Goal: Information Seeking & Learning: Learn about a topic

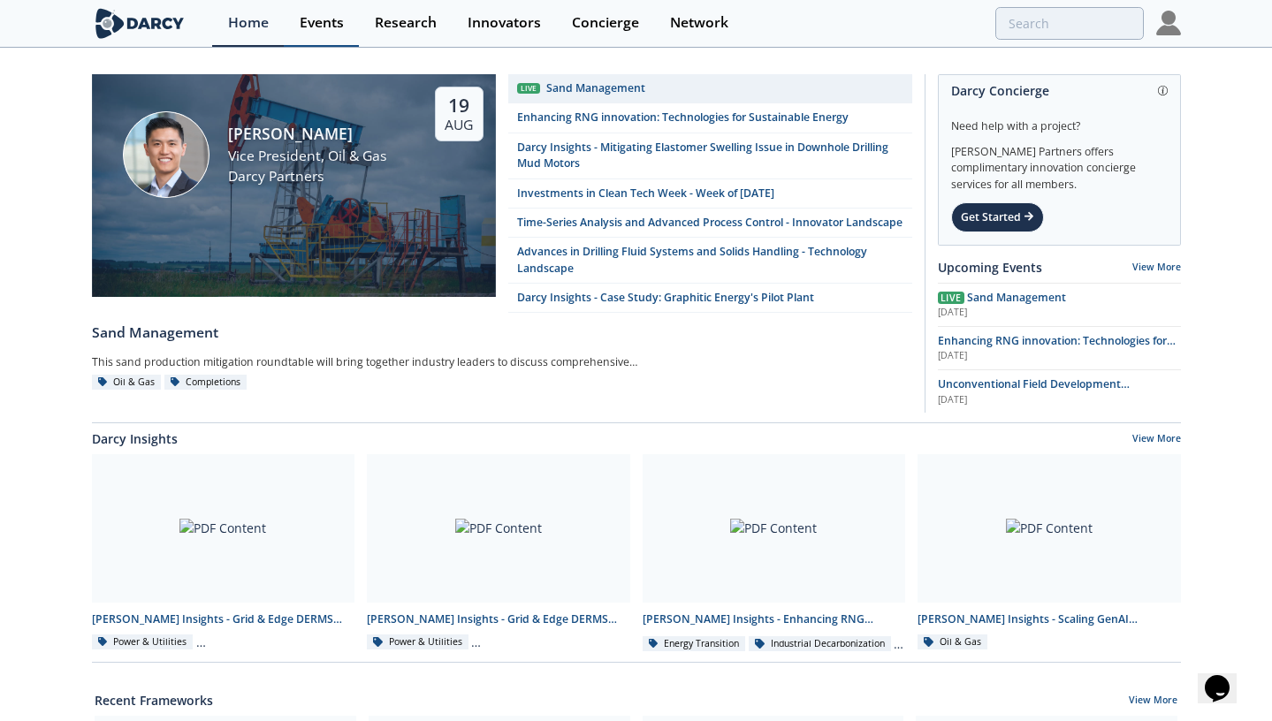
click at [330, 23] on div "Events" at bounding box center [322, 23] width 44 height 14
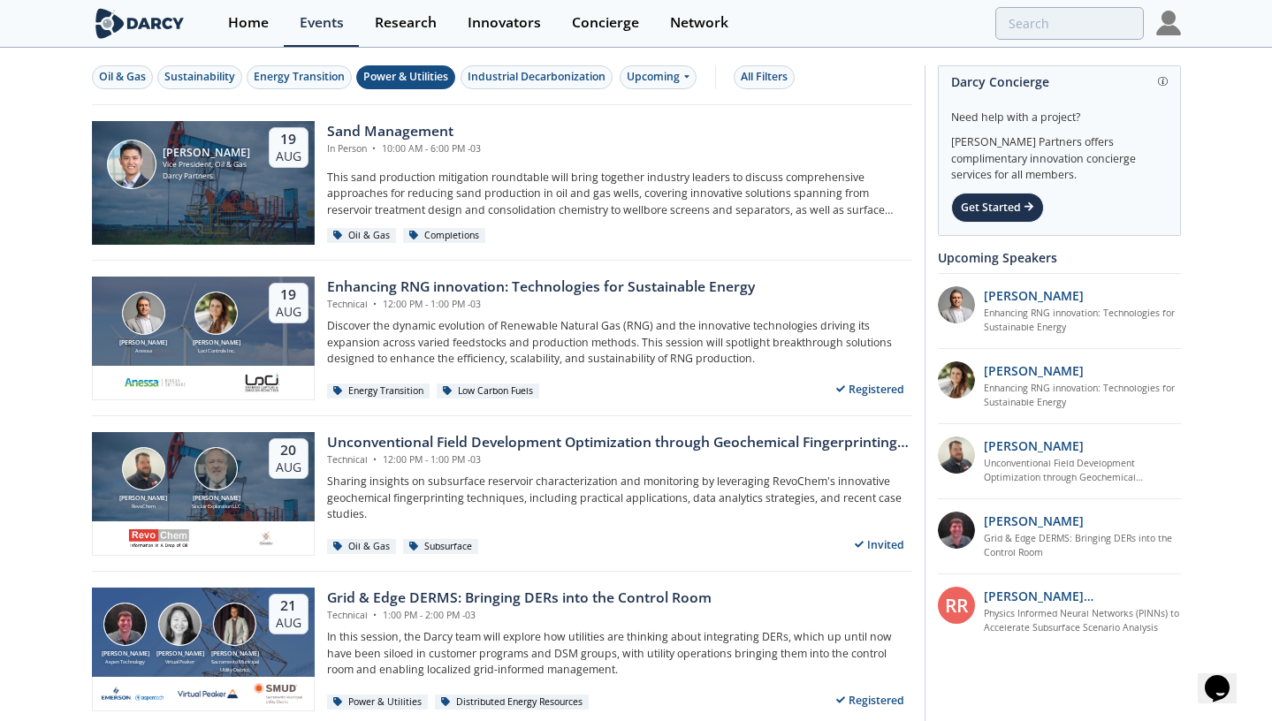
click at [407, 74] on div "Power & Utilities" at bounding box center [405, 77] width 85 height 16
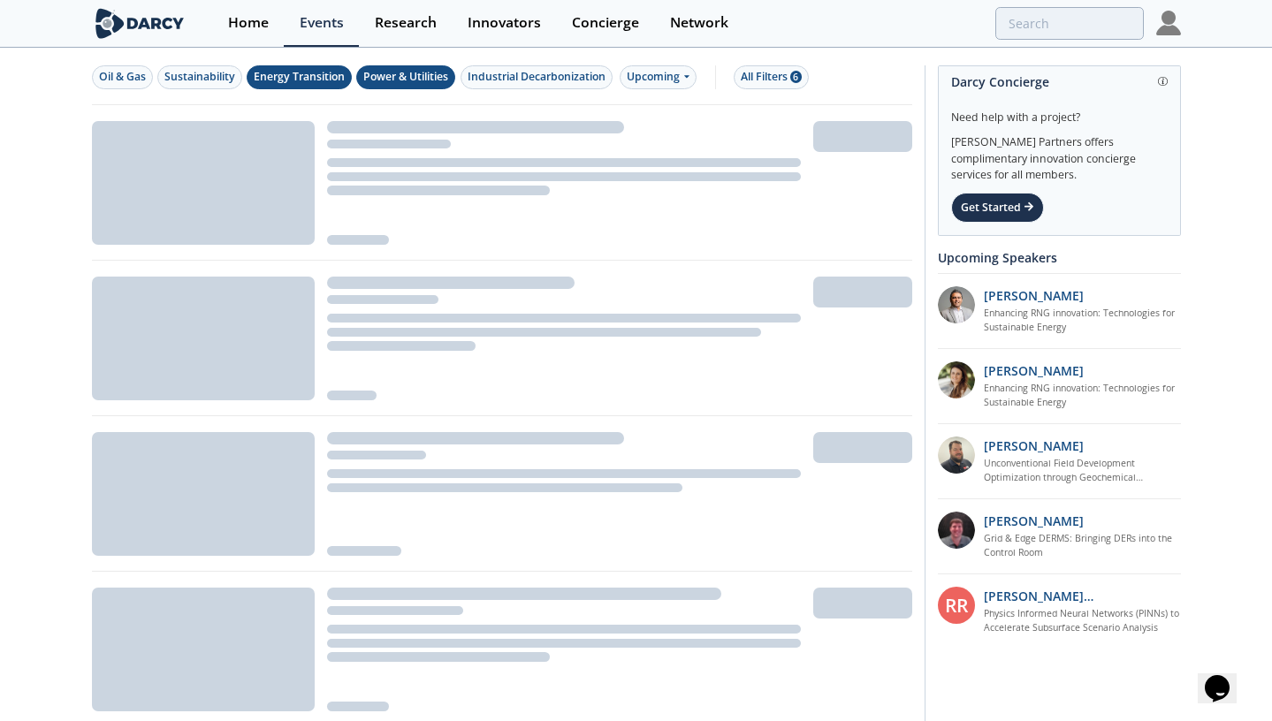
click at [332, 74] on div "Energy Transition" at bounding box center [299, 77] width 91 height 16
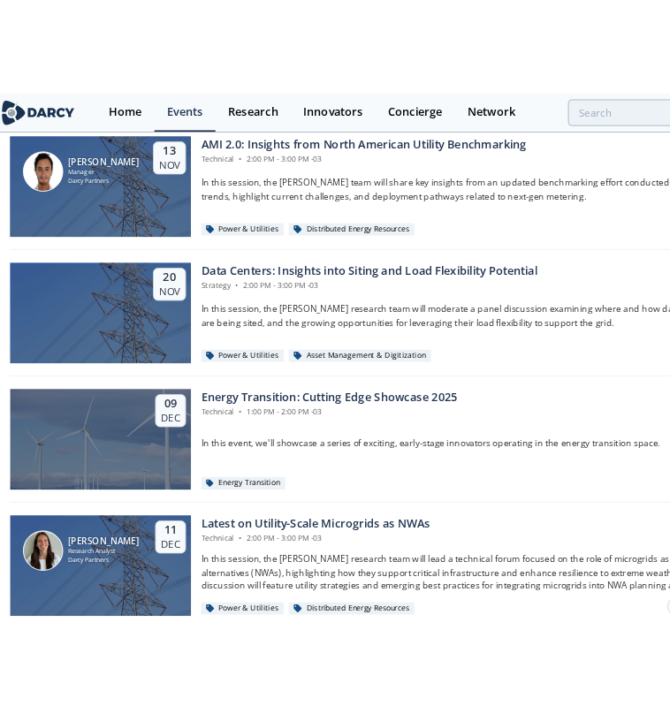
scroll to position [2844, 0]
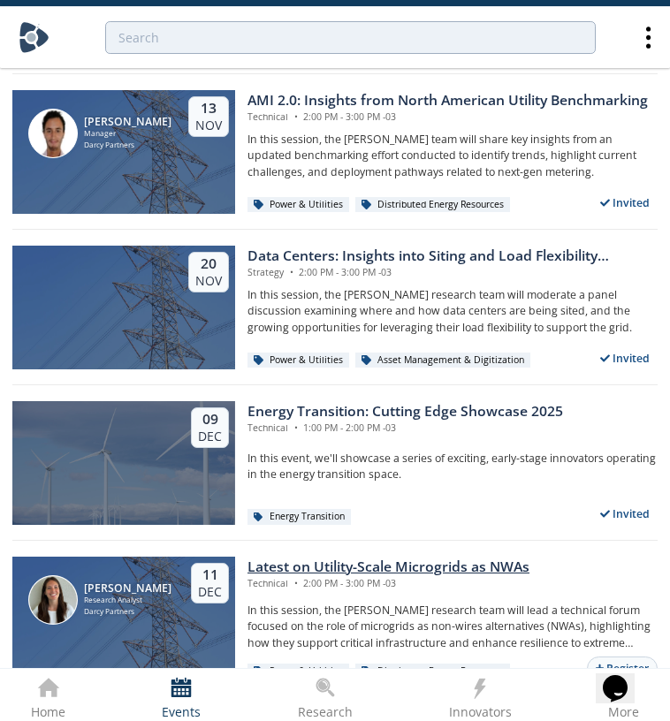
click at [379, 564] on div "Latest on Utility-Scale Microgrids as NWAs" at bounding box center [388, 567] width 282 height 21
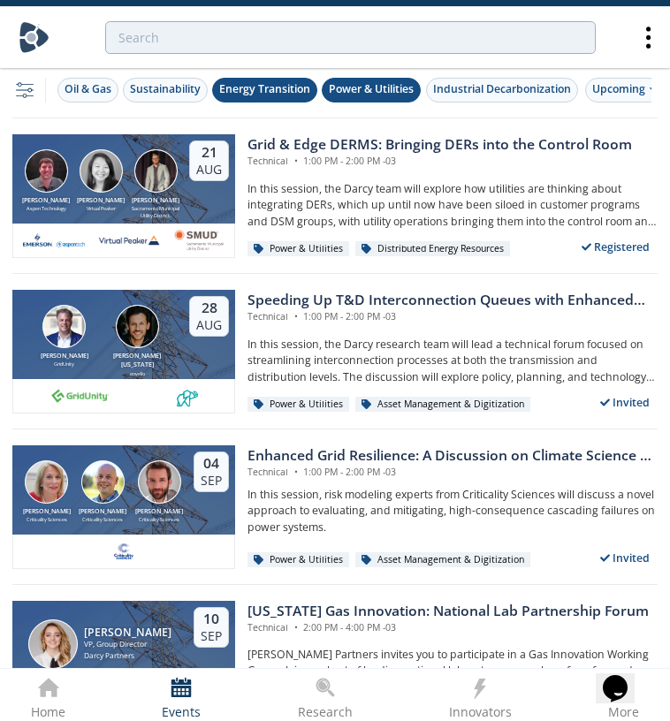
click at [304, 87] on div "Energy Transition" at bounding box center [264, 89] width 91 height 16
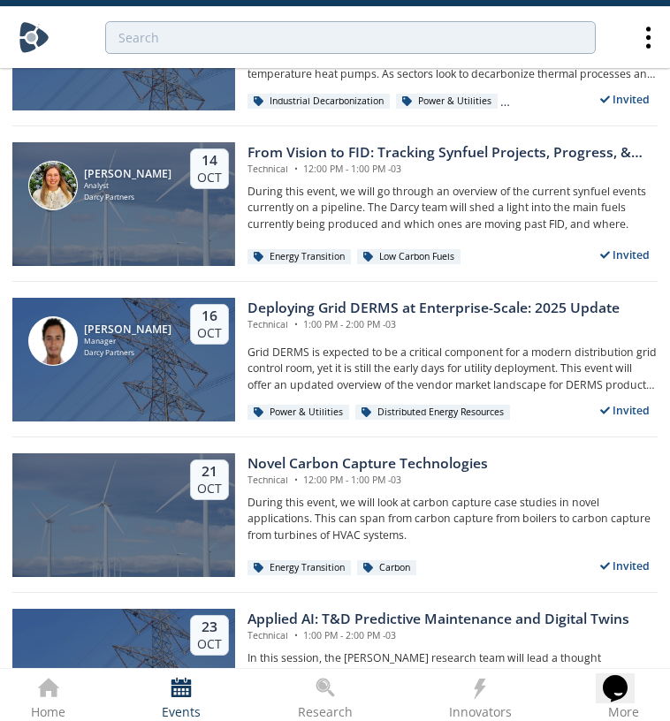
scroll to position [1857, 0]
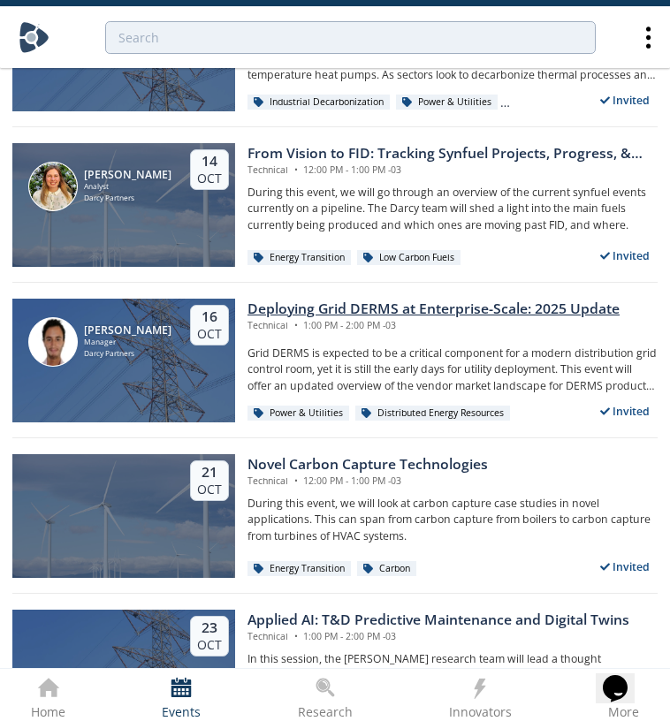
click at [567, 319] on div "Technical • 1:00 PM - 2:00 PM -03" at bounding box center [433, 326] width 372 height 14
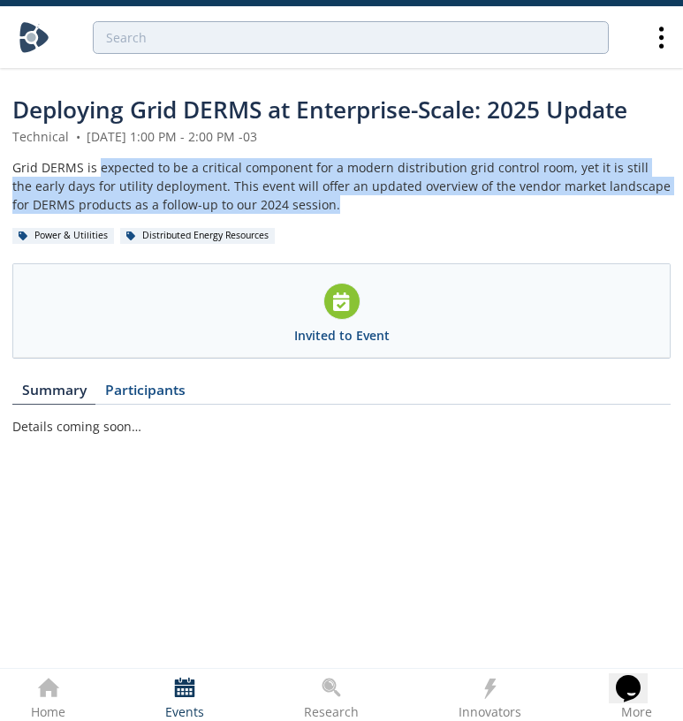
drag, startPoint x: 316, startPoint y: 211, endPoint x: 97, endPoint y: 170, distance: 223.0
click at [97, 170] on div "Grid DERMS is expected to be a critical component for a modern distribution gri…" at bounding box center [341, 186] width 658 height 56
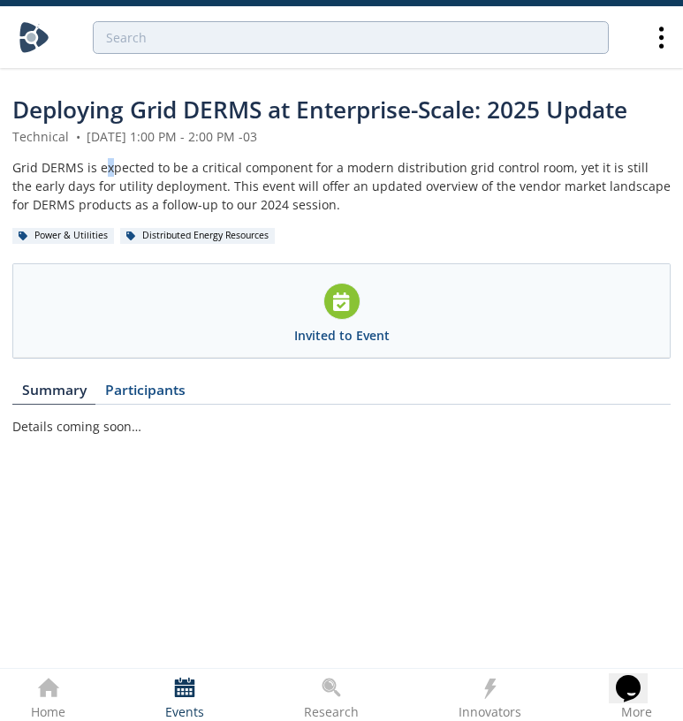
click at [110, 170] on div "Grid DERMS is expected to be a critical component for a modern distribution gri…" at bounding box center [341, 186] width 658 height 56
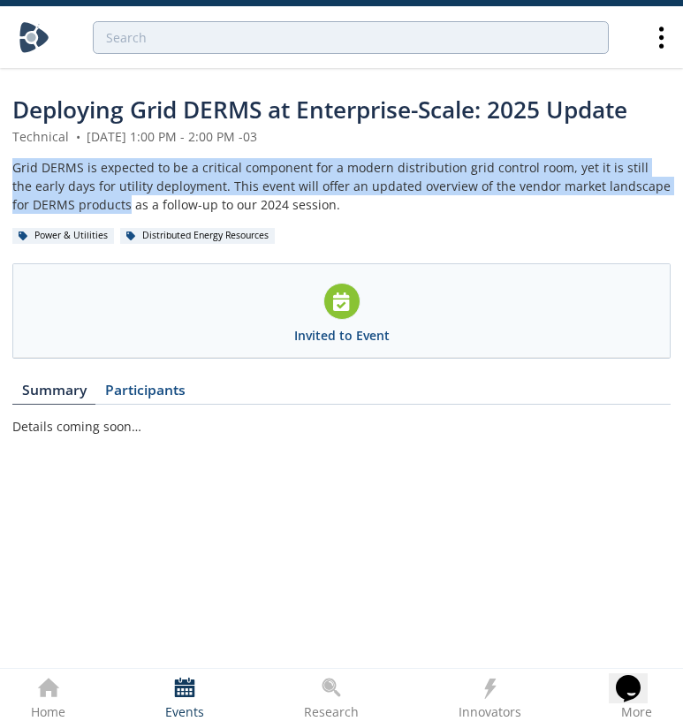
drag, startPoint x: 110, startPoint y: 205, endPoint x: 18, endPoint y: 157, distance: 103.5
click at [18, 157] on header "Deploying Grid DERMS at Enterprise-Scale: 2025 Update Technical • October 16, 2…" at bounding box center [341, 226] width 658 height 266
copy div "Grid DERMS is expected to be a critical component for a modern distribution gri…"
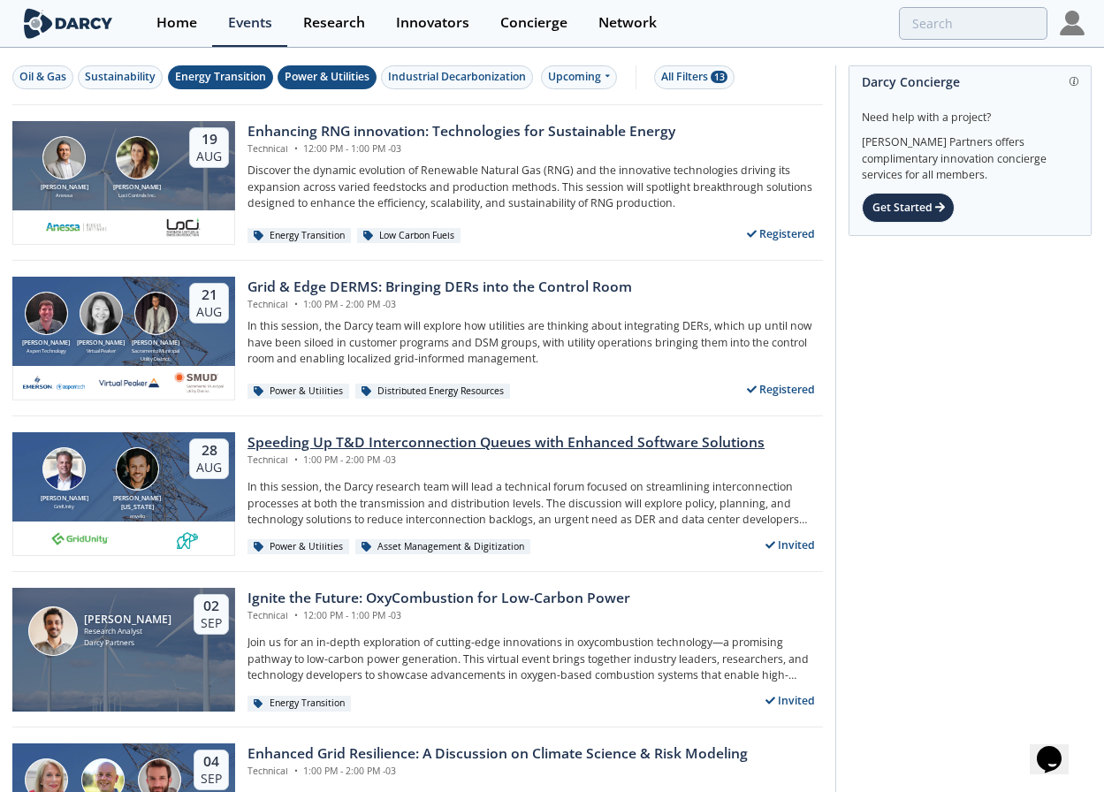
click at [396, 441] on div "Speeding Up T&D Interconnection Queues with Enhanced Software Solutions" at bounding box center [505, 442] width 517 height 21
click at [396, 441] on div at bounding box center [552, 396] width 1104 height 792
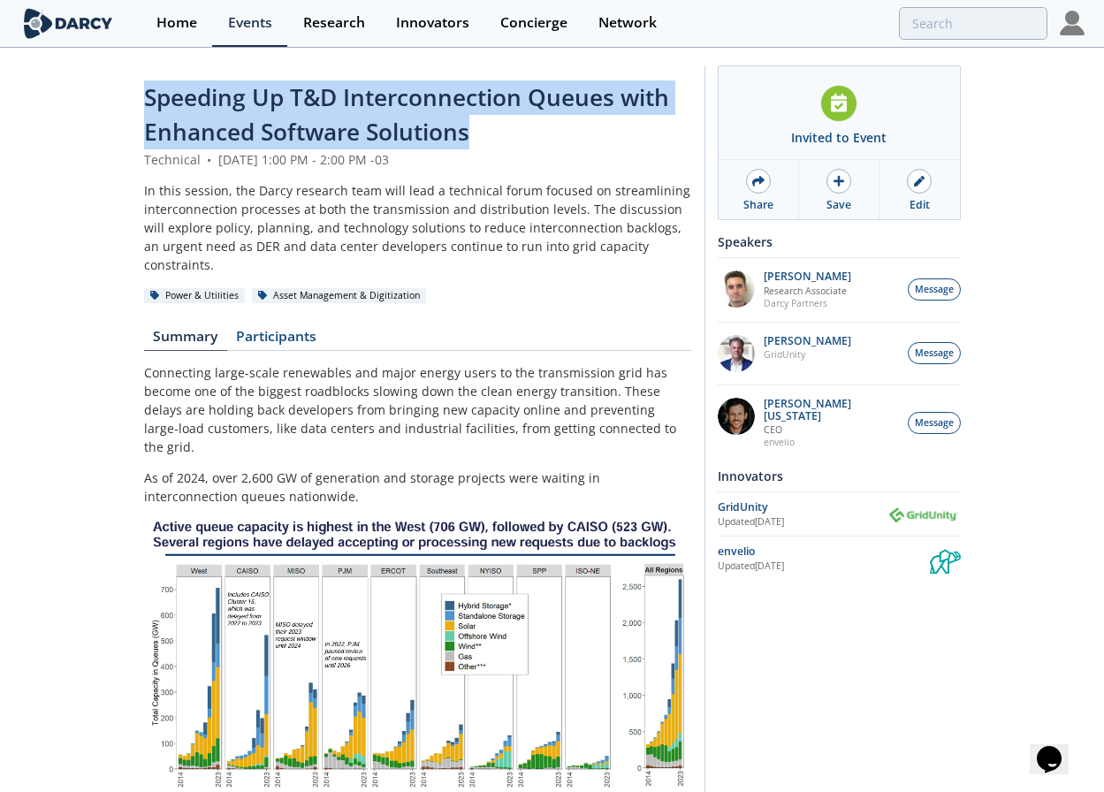
drag, startPoint x: 483, startPoint y: 138, endPoint x: 137, endPoint y: 93, distance: 349.3
copy span "Speeding Up T&D Interconnection Queues with Enhanced Software Solutions"
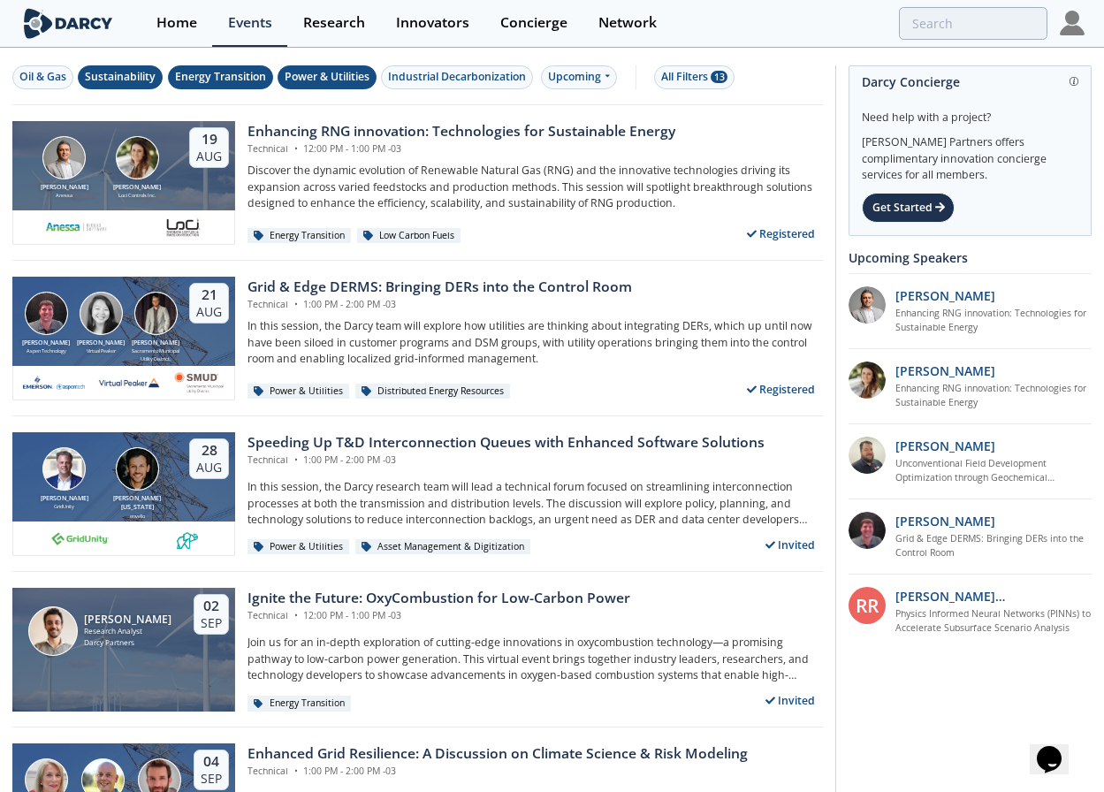
click at [132, 80] on div "Sustainability" at bounding box center [120, 77] width 71 height 16
click at [318, 74] on div "Power & Utilities" at bounding box center [327, 77] width 85 height 16
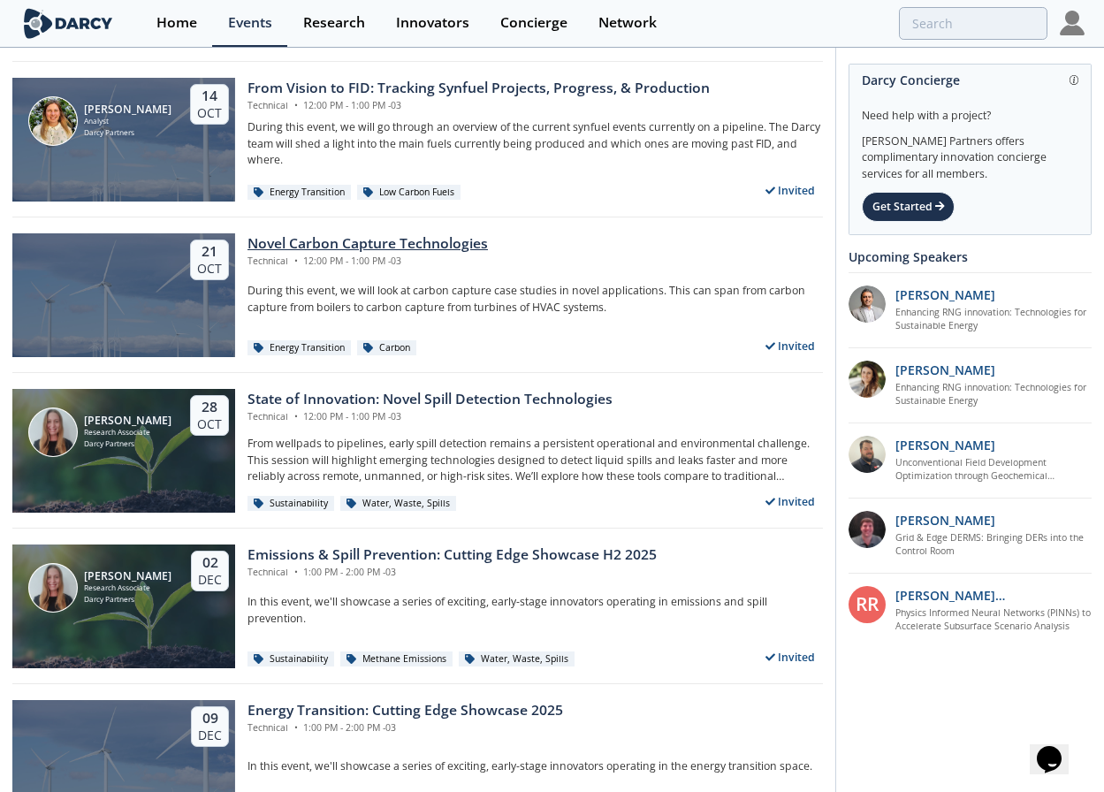
scroll to position [1091, 0]
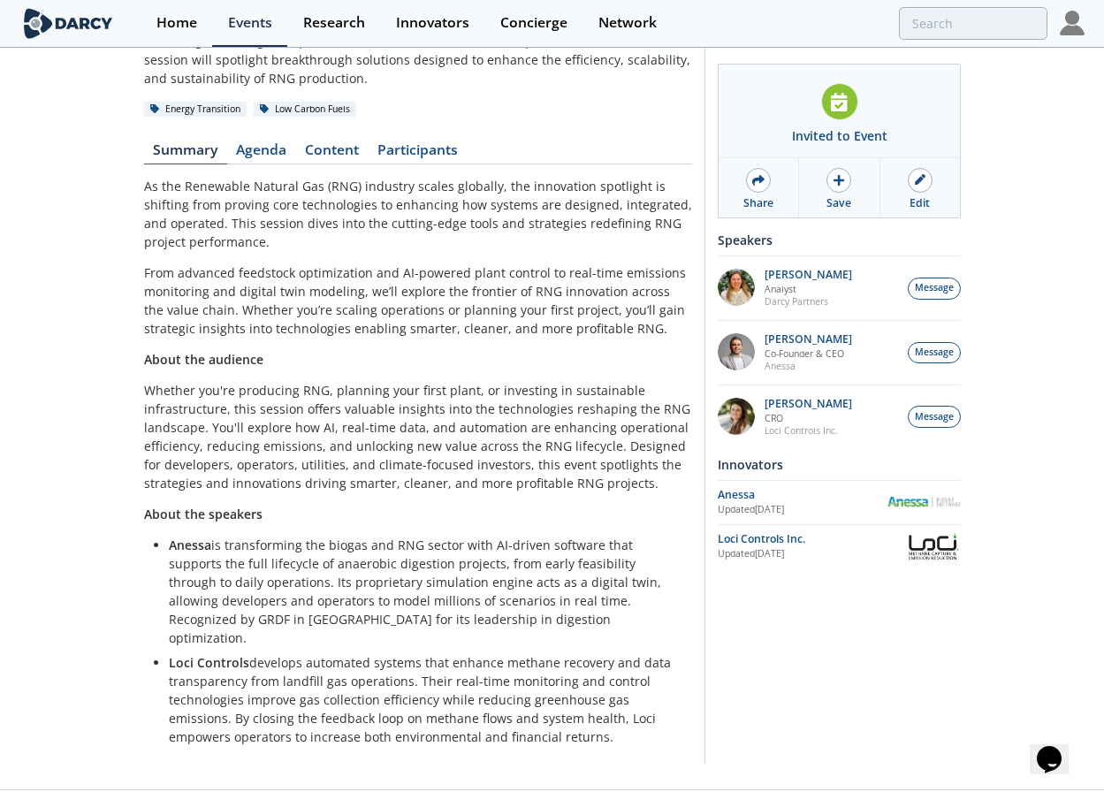
scroll to position [188, 0]
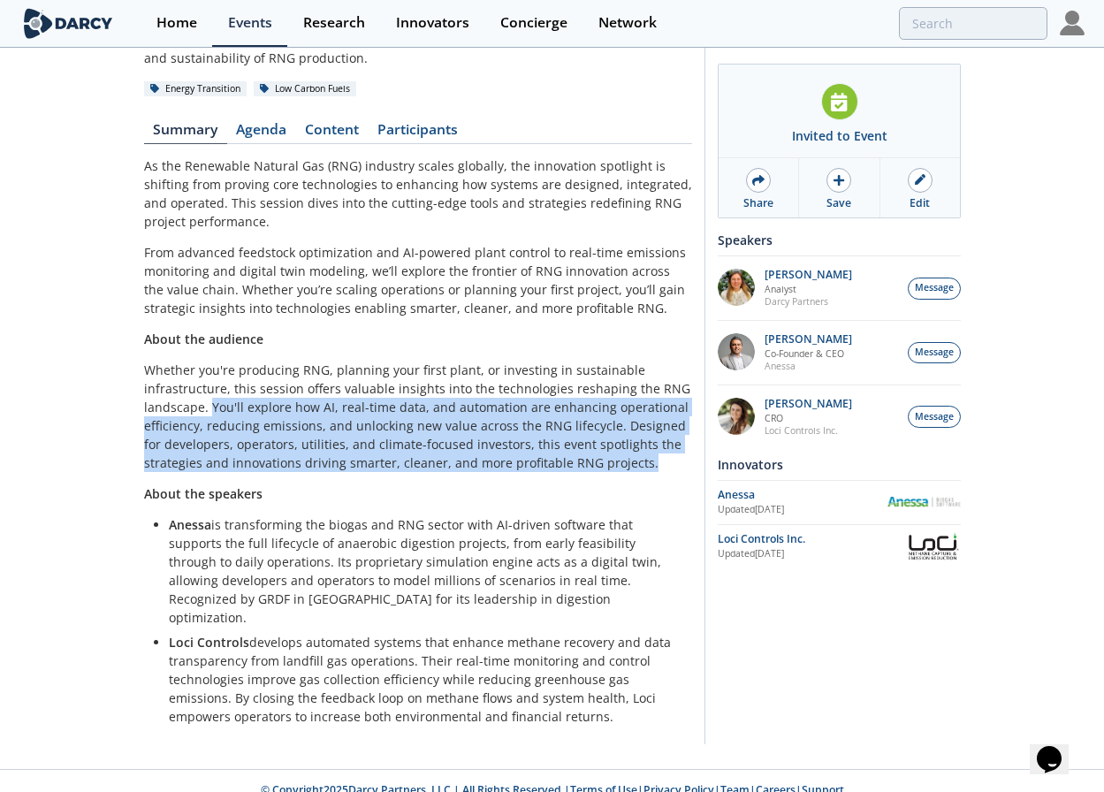
drag, startPoint x: 209, startPoint y: 406, endPoint x: 638, endPoint y: 474, distance: 433.9
click at [638, 474] on div "As the Renewable Natural Gas (RNG) industry scales globally, the innovation spo…" at bounding box center [418, 440] width 548 height 569
copy div "You'll explore how AI, real-time data, and automation are enhancing operational…"
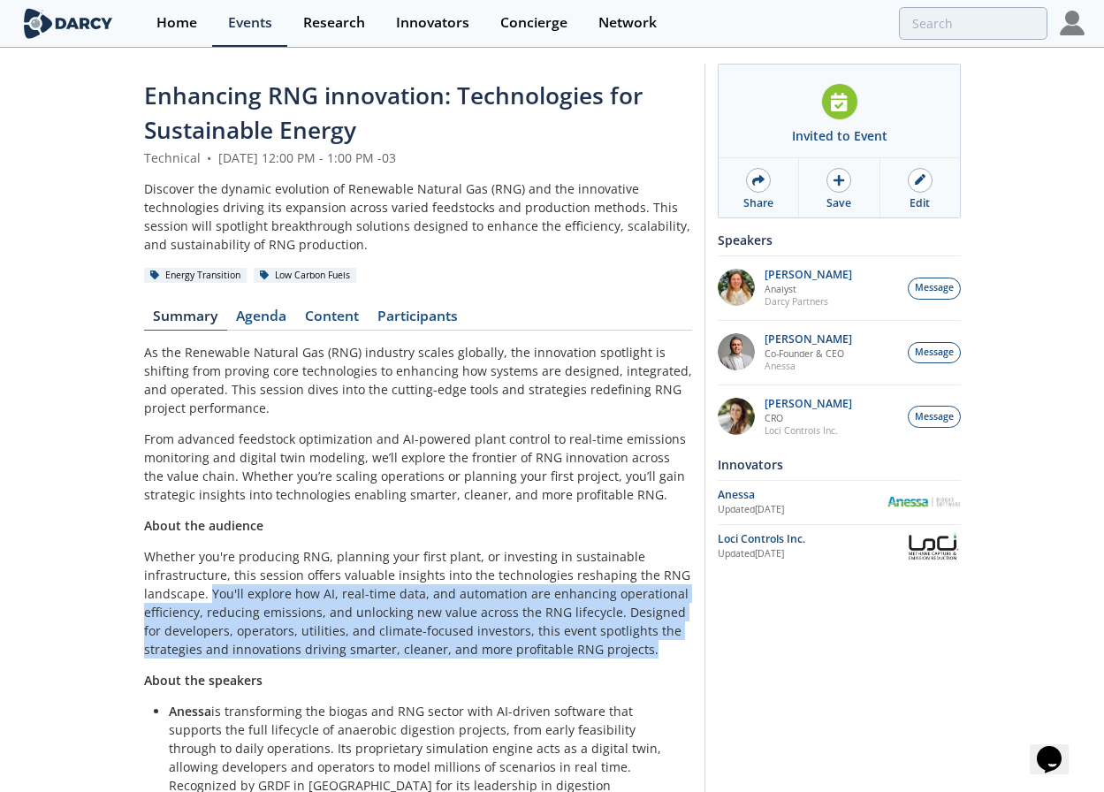
scroll to position [0, 0]
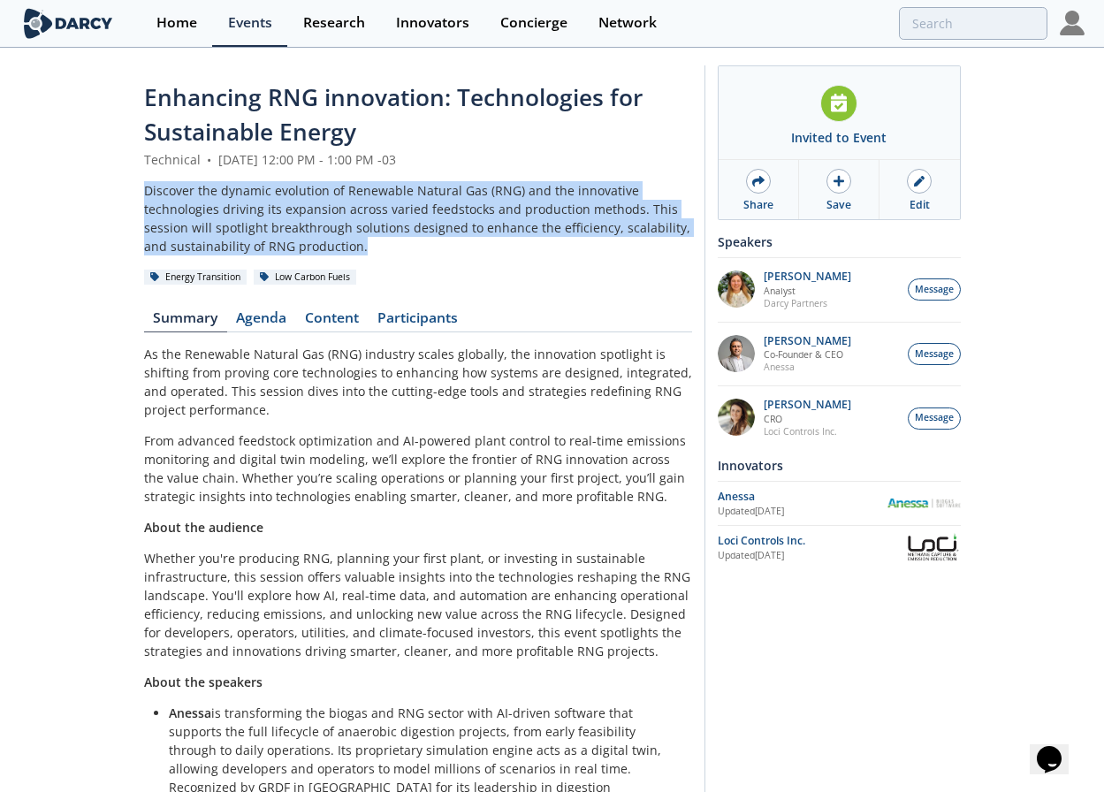
drag, startPoint x: 372, startPoint y: 246, endPoint x: 140, endPoint y: 188, distance: 239.4
click at [140, 188] on div "Enhancing RNG innovation: Technologies for Sustainable Energy Technical • [DATE…" at bounding box center [552, 502] width 1104 height 907
copy div "Discover the dynamic evolution of Renewable Natural Gas (RNG) and the innovativ…"
